Goal: Task Accomplishment & Management: Complete application form

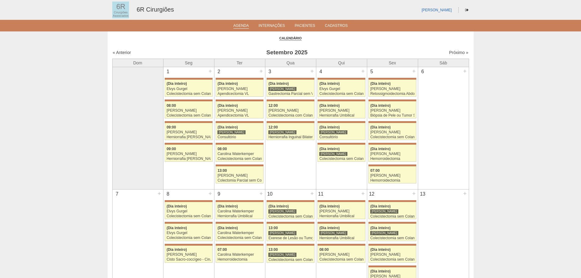
scroll to position [5, 0]
click at [458, 49] on link "Próximo »" at bounding box center [458, 47] width 19 height 5
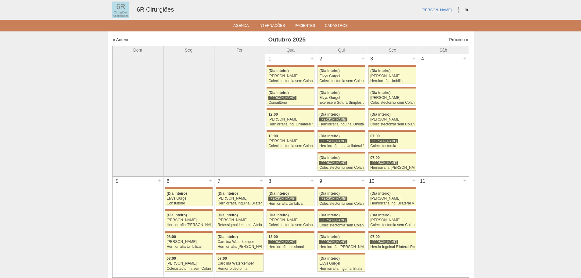
click at [455, 42] on div "Próximo »" at bounding box center [425, 40] width 85 height 6
click at [455, 40] on link "Próximo »" at bounding box center [458, 39] width 19 height 5
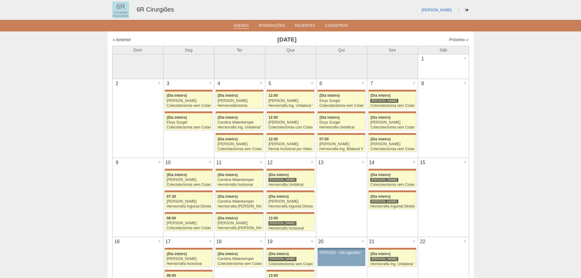
click at [235, 27] on link "Agenda" at bounding box center [241, 25] width 16 height 5
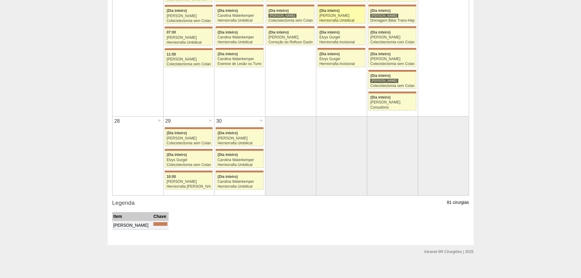
scroll to position [444, 0]
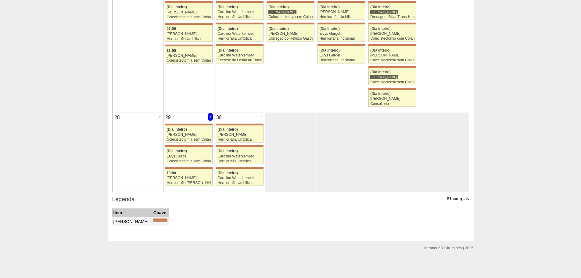
click at [205, 116] on div "29 +" at bounding box center [188, 118] width 51 height 10
click at [209, 116] on div "+" at bounding box center [210, 117] width 5 height 8
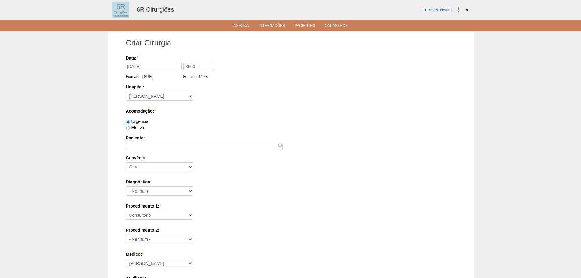
click at [142, 128] on label "Eletiva" at bounding box center [135, 127] width 18 height 5
click at [130, 128] on input "Eletiva" at bounding box center [128, 128] width 4 height 4
radio input "true"
click at [156, 143] on input "Paciente:" at bounding box center [204, 146] width 157 height 8
paste input "ARYANE APARECIDA DOS SANTOS CORDEIRO"
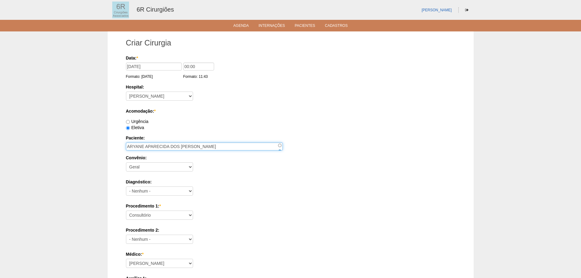
type input "ARYANE APARECIDA DOS SANTOS CORDEIRO"
click at [170, 190] on select "- Nenhum - Abdome Agudo Abscesso Hepático Abscesso Perianal Abscesso Peritoneal…" at bounding box center [159, 190] width 67 height 9
drag, startPoint x: 170, startPoint y: 190, endPoint x: 169, endPoint y: 203, distance: 13.1
click at [170, 190] on select "- Nenhum - Abdome Agudo Abscesso Hepático Abscesso Perianal Abscesso Peritoneal…" at bounding box center [159, 190] width 67 height 9
click at [166, 219] on select "Consultório Abscesso Hepático - Drenagem Abscesso perianal Amputação Abdômino P…" at bounding box center [159, 214] width 67 height 9
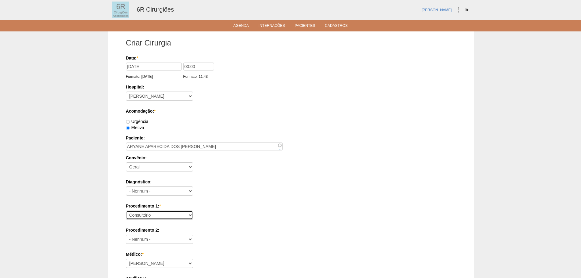
select select "66620"
click at [126, 210] on select "Consultório Abscesso Hepático - Drenagem Abscesso perianal Amputação Abdômino P…" at bounding box center [159, 214] width 67 height 9
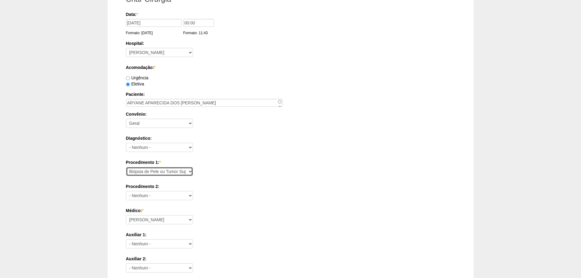
scroll to position [91, 0]
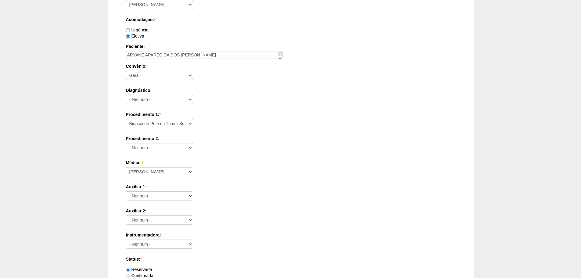
click at [156, 177] on div "Médico: * Aline Zanon Bariatricas Bruno Bulisani Bruno Oliveira Carolina Waterk…" at bounding box center [290, 169] width 329 height 20
click at [157, 172] on select "Aline Zanon Bariatricas Bruno Bulisani Bruno Oliveira Carolina Waterkemper Elvy…" at bounding box center [159, 171] width 67 height 9
select select "70"
click at [126, 167] on select "Aline Zanon Bariatricas Bruno Bulisani Bruno Oliveira Carolina Waterkemper Elvy…" at bounding box center [159, 171] width 67 height 9
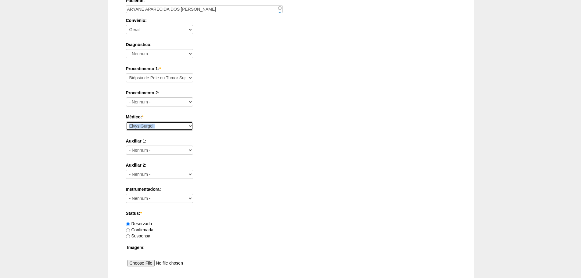
scroll to position [244, 0]
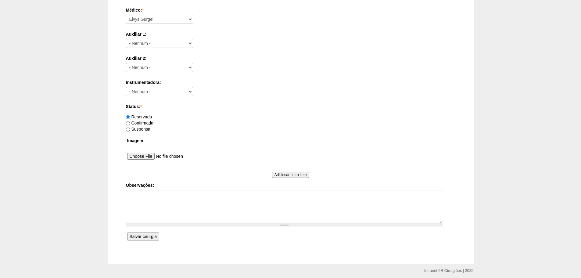
click at [144, 123] on label "Confirmada" at bounding box center [139, 122] width 27 height 5
click at [130, 123] on input "Confirmada" at bounding box center [128, 123] width 4 height 4
radio input "true"
click at [203, 195] on textarea "Observações:" at bounding box center [284, 207] width 317 height 34
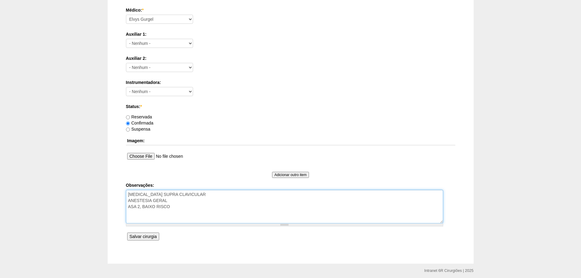
type textarea "LIPOMA SUPRA CLAVICULAR ANESTESIA GERAL ASA 2, BAIXO RISCO"
click at [160, 233] on div "Data: * 29/09/2025 Formato: 15/09/2025 00:00 Formato: 11:43 Hospital: - Nenhum …" at bounding box center [290, 26] width 329 height 431
click at [159, 234] on div "Data: * 29/09/2025 Formato: 15/09/2025 00:00 Formato: 11:43 Hospital: - Nenhum …" at bounding box center [290, 26] width 329 height 431
click at [156, 238] on input "Salvar cirurgia" at bounding box center [143, 236] width 32 height 8
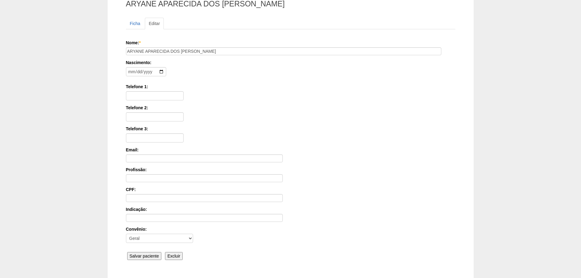
scroll to position [95, 0]
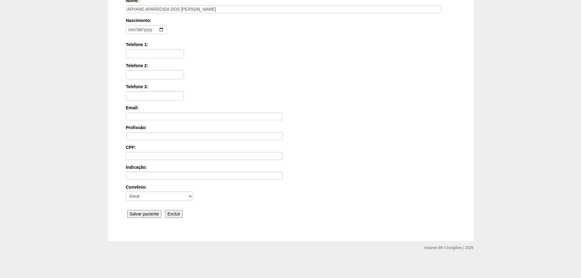
click at [159, 210] on input "Salvar paciente" at bounding box center [144, 214] width 34 height 8
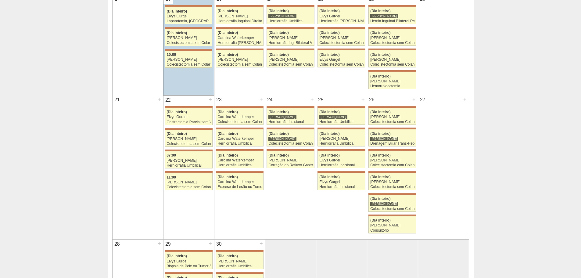
scroll to position [484, 0]
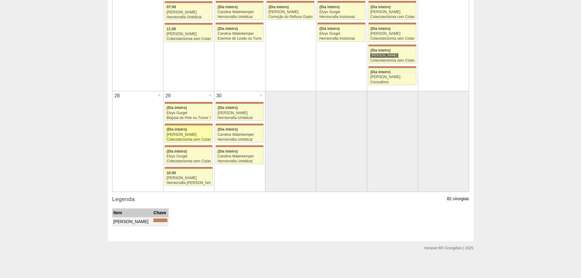
click at [205, 129] on div "(Dia inteiro)" at bounding box center [188, 129] width 44 height 4
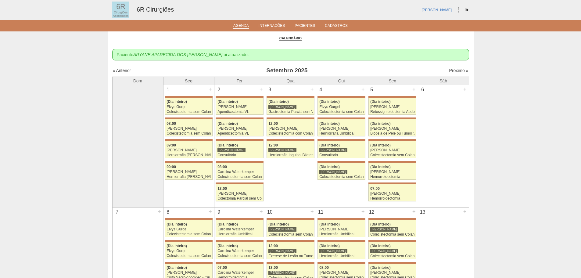
scroll to position [484, 0]
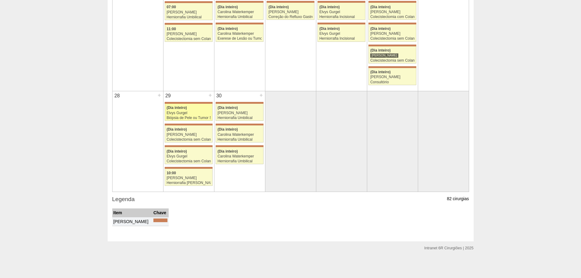
click at [186, 112] on div "Elvys Gurgel" at bounding box center [188, 113] width 44 height 4
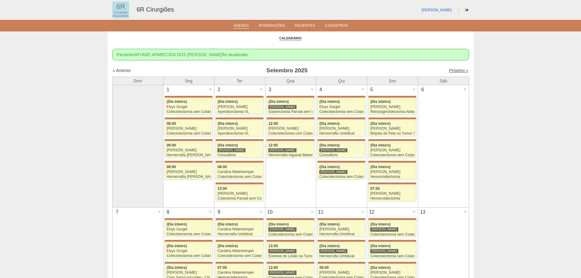
click at [453, 69] on link "Próximo »" at bounding box center [458, 70] width 19 height 5
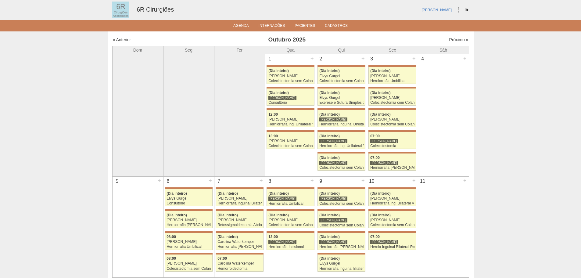
click at [453, 44] on div "« Anterior [DATE] Próximo »" at bounding box center [290, 41] width 357 height 10
click at [459, 39] on link "Próximo »" at bounding box center [458, 39] width 19 height 5
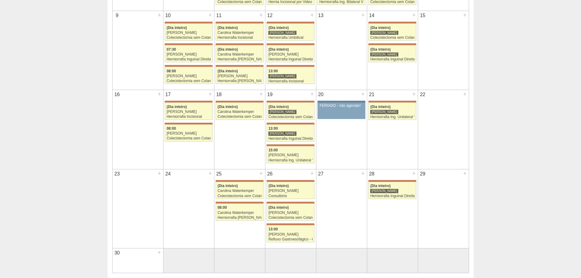
scroll to position [145, 0]
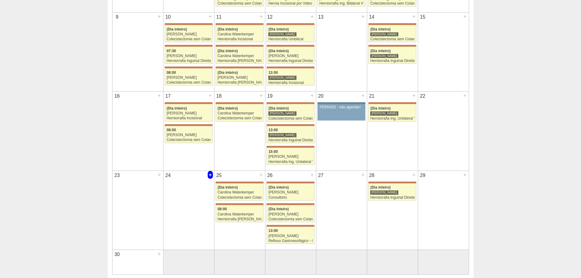
click at [211, 174] on div "+" at bounding box center [210, 175] width 5 height 8
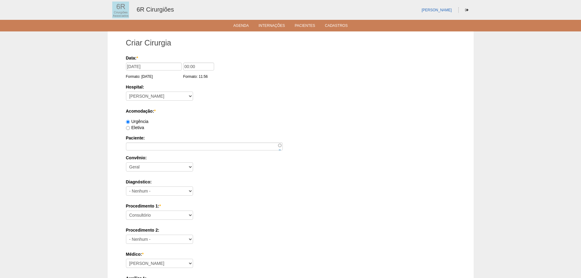
click at [140, 127] on label "Eletiva" at bounding box center [135, 127] width 18 height 5
click at [130, 127] on input "Eletiva" at bounding box center [128, 128] width 4 height 4
radio input "true"
click at [158, 148] on input "Paciente:" at bounding box center [204, 146] width 157 height 8
paste input "ANTONIO CLERTON BRAGA DA SILVA"
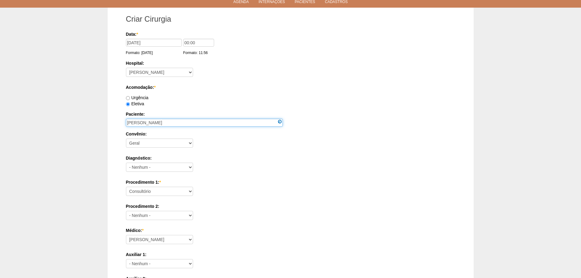
scroll to position [61, 0]
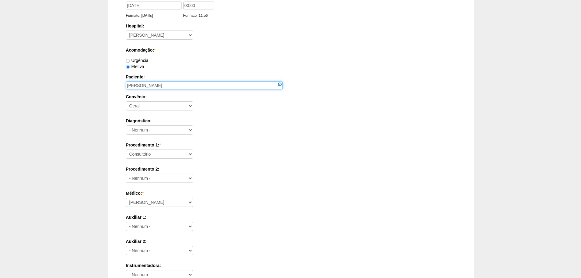
type input "[PERSON_NAME]"
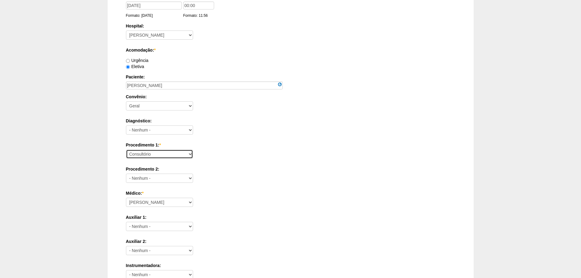
click at [183, 155] on select "Consultório Abscesso Hepático - Drenagem Abscesso perianal Amputação Abdômino P…" at bounding box center [159, 153] width 67 height 9
click at [182, 161] on div "Procedimento 1: * Consultório Abscesso Hepático - Drenagem Abscesso perianal Am…" at bounding box center [290, 152] width 329 height 20
click at [182, 157] on select "Consultório Abscesso Hepático - Drenagem Abscesso perianal Amputação Abdômino P…" at bounding box center [159, 153] width 67 height 9
select select "66650"
click at [126, 149] on select "Consultório Abscesso Hepático - Drenagem Abscesso perianal Amputação Abdômino P…" at bounding box center [159, 153] width 67 height 9
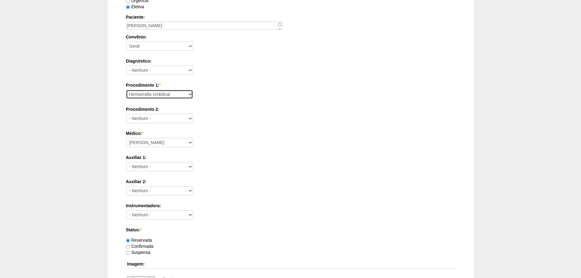
scroll to position [122, 0]
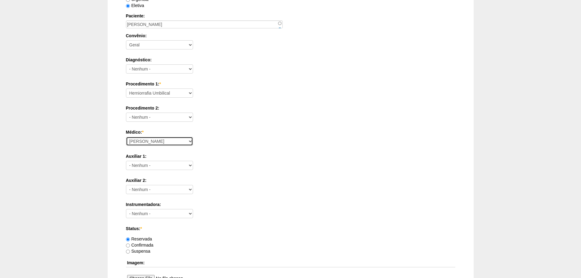
click at [156, 140] on select "Aline Zanon Bariatricas Bruno Bulisani Bruno Oliveira Carolina Waterkemper Elvy…" at bounding box center [159, 141] width 67 height 9
select select "72"
click at [126, 137] on select "Aline Zanon Bariatricas Bruno Bulisani Bruno Oliveira Carolina Waterkemper Elvy…" at bounding box center [159, 141] width 67 height 9
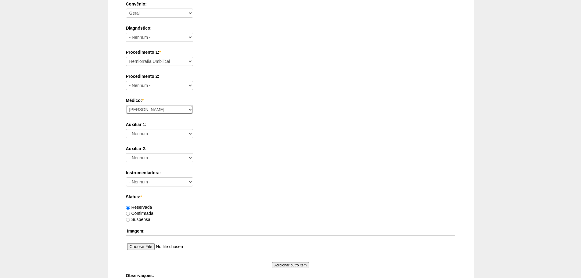
scroll to position [244, 0]
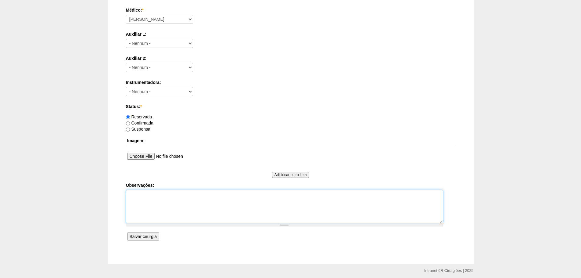
click at [183, 214] on textarea "Observações:" at bounding box center [284, 207] width 317 height 34
paste textarea "11993629022"
type textarea "ASSINTOAMTICO. COLO 2,3 CM CARDIO BAIXO RISCO. 11993629022"
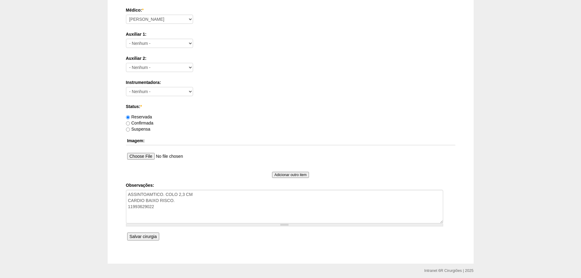
click at [153, 239] on input "Salvar cirurgia" at bounding box center [143, 236] width 32 height 8
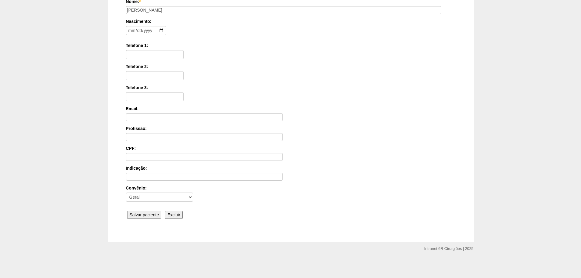
scroll to position [95, 0]
click at [148, 210] on input "Salvar paciente" at bounding box center [144, 214] width 34 height 8
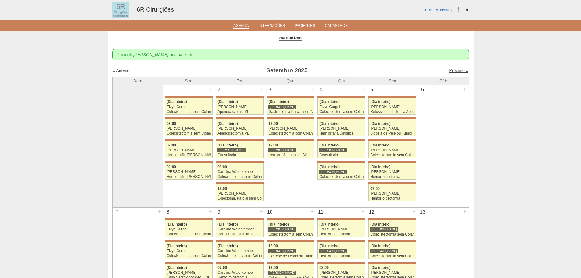
click at [456, 71] on link "Próximo »" at bounding box center [458, 70] width 19 height 5
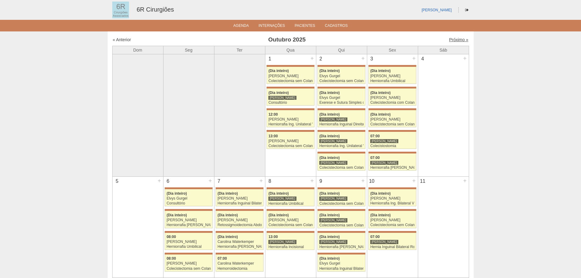
click at [457, 39] on link "Próximo »" at bounding box center [458, 39] width 19 height 5
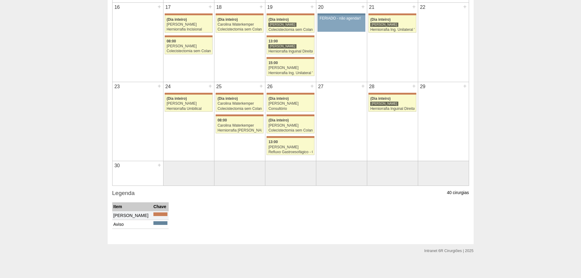
scroll to position [237, 0]
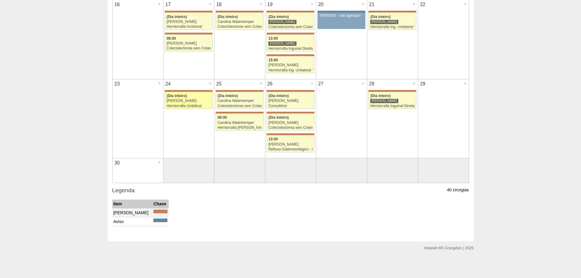
click at [199, 104] on div "Herniorrafia Umbilical" at bounding box center [188, 106] width 44 height 4
